Goal: Information Seeking & Learning: Learn about a topic

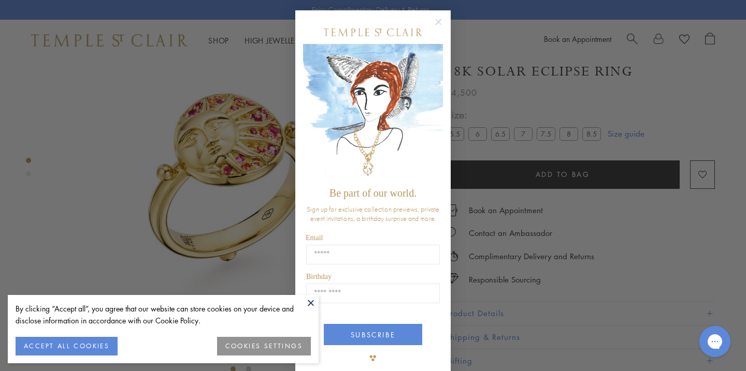
click at [442, 21] on circle "Close dialog" at bounding box center [438, 22] width 12 height 12
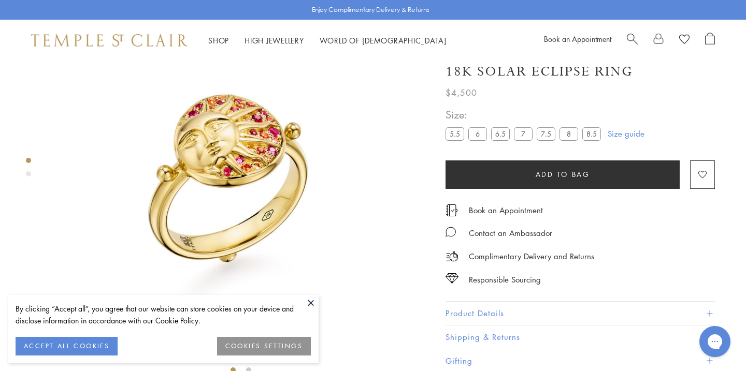
scroll to position [66, 0]
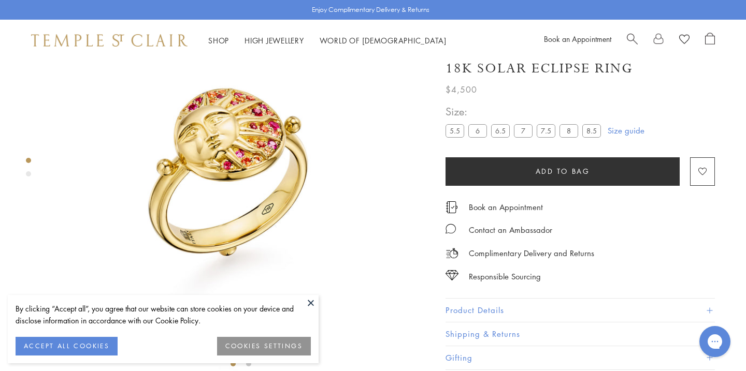
click at [488, 314] on button "Product Details" at bounding box center [579, 310] width 269 height 23
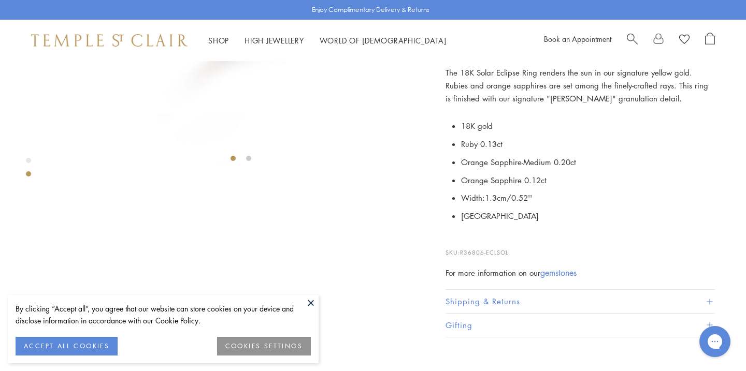
scroll to position [428, 0]
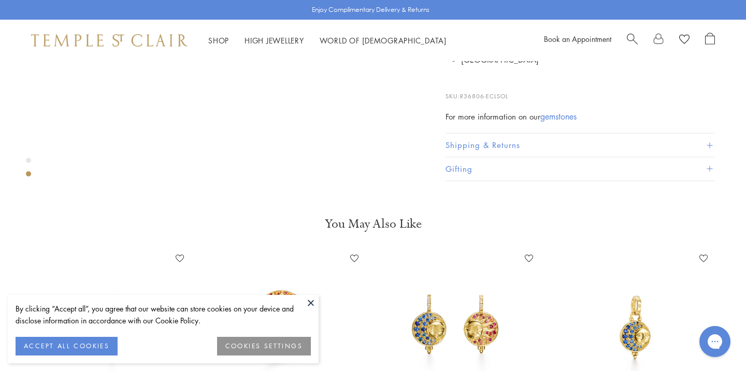
drag, startPoint x: 611, startPoint y: 139, endPoint x: 599, endPoint y: 139, distance: 11.9
click at [599, 123] on div "The 18K Solar Eclipse Ring renders the sun in our signature yellow gold. Rubies…" at bounding box center [579, 16] width 269 height 213
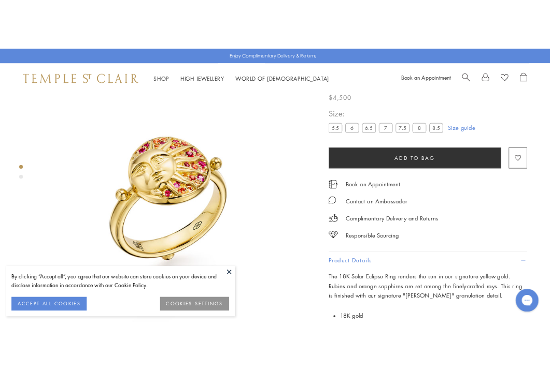
scroll to position [0, 0]
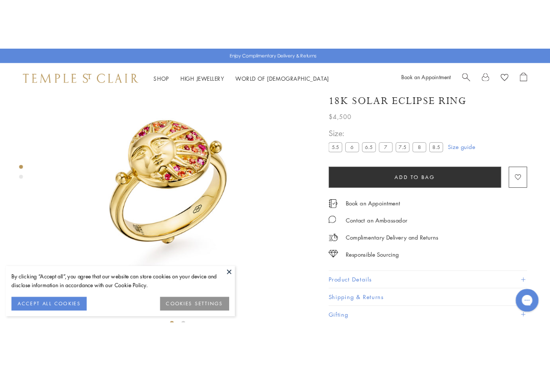
scroll to position [61, 0]
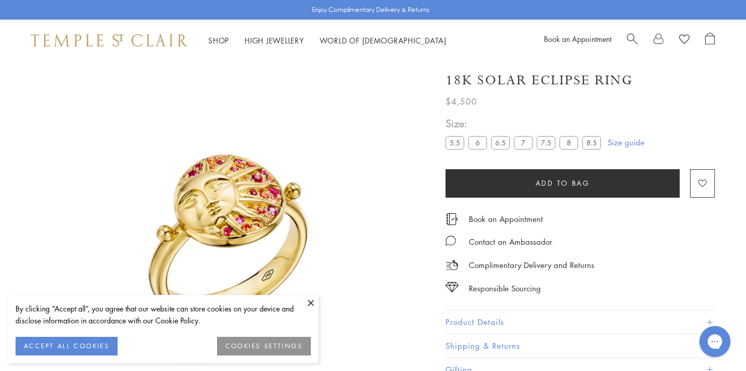
scroll to position [61, 0]
